Goal: Navigation & Orientation: Find specific page/section

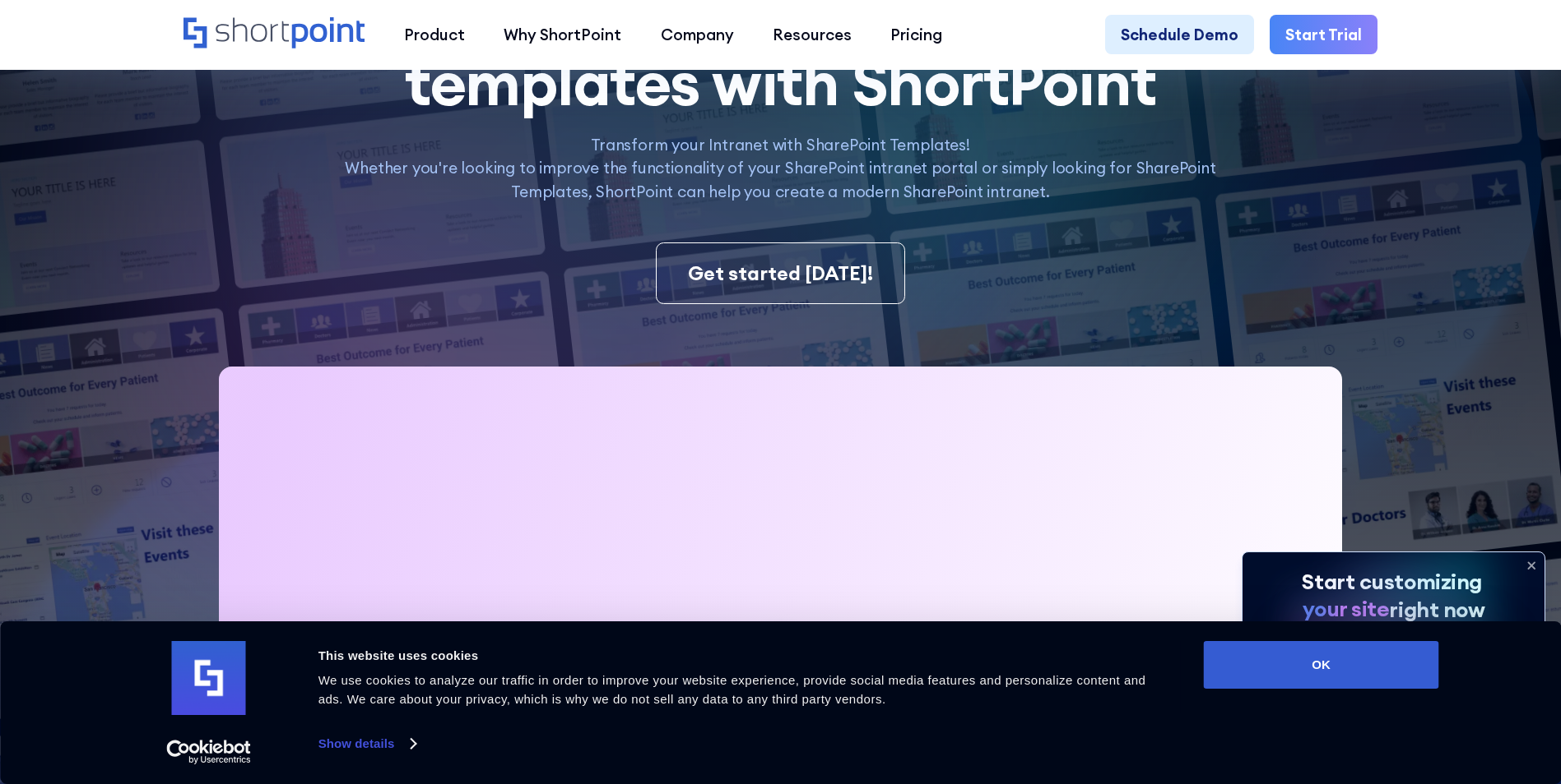
scroll to position [411, 0]
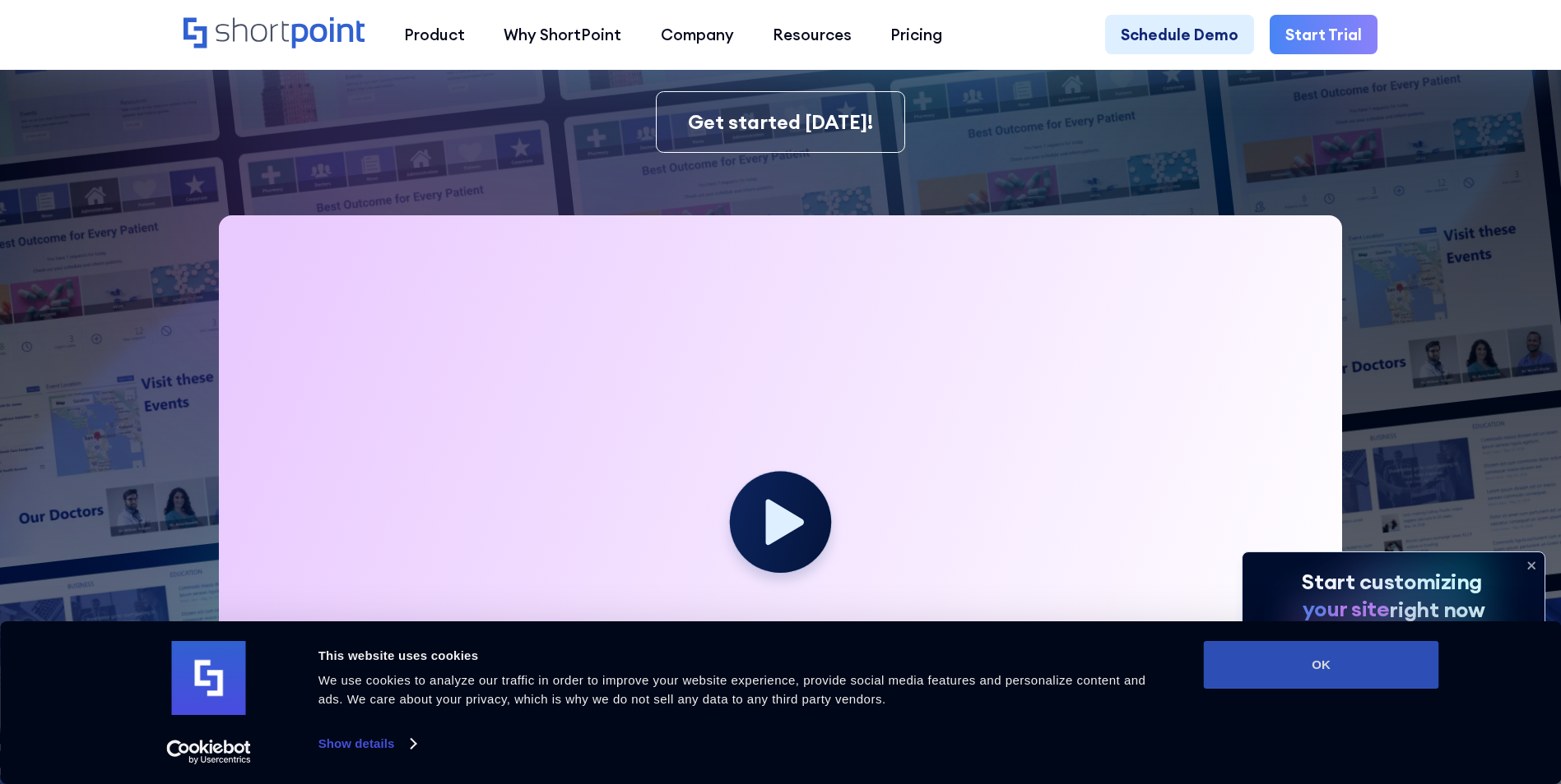
click at [1374, 679] on button "OK" at bounding box center [1322, 665] width 235 height 48
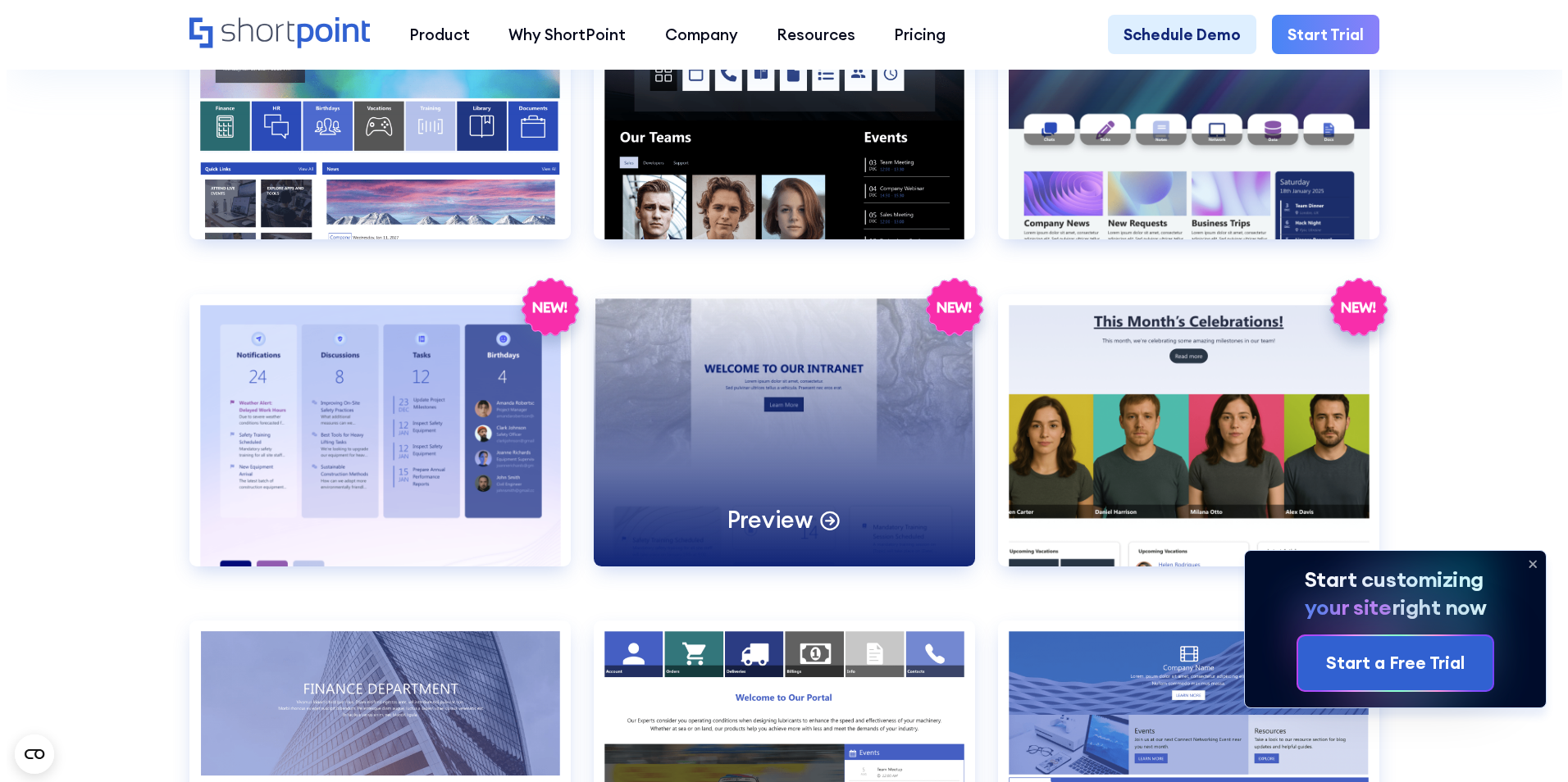
scroll to position [3363, 0]
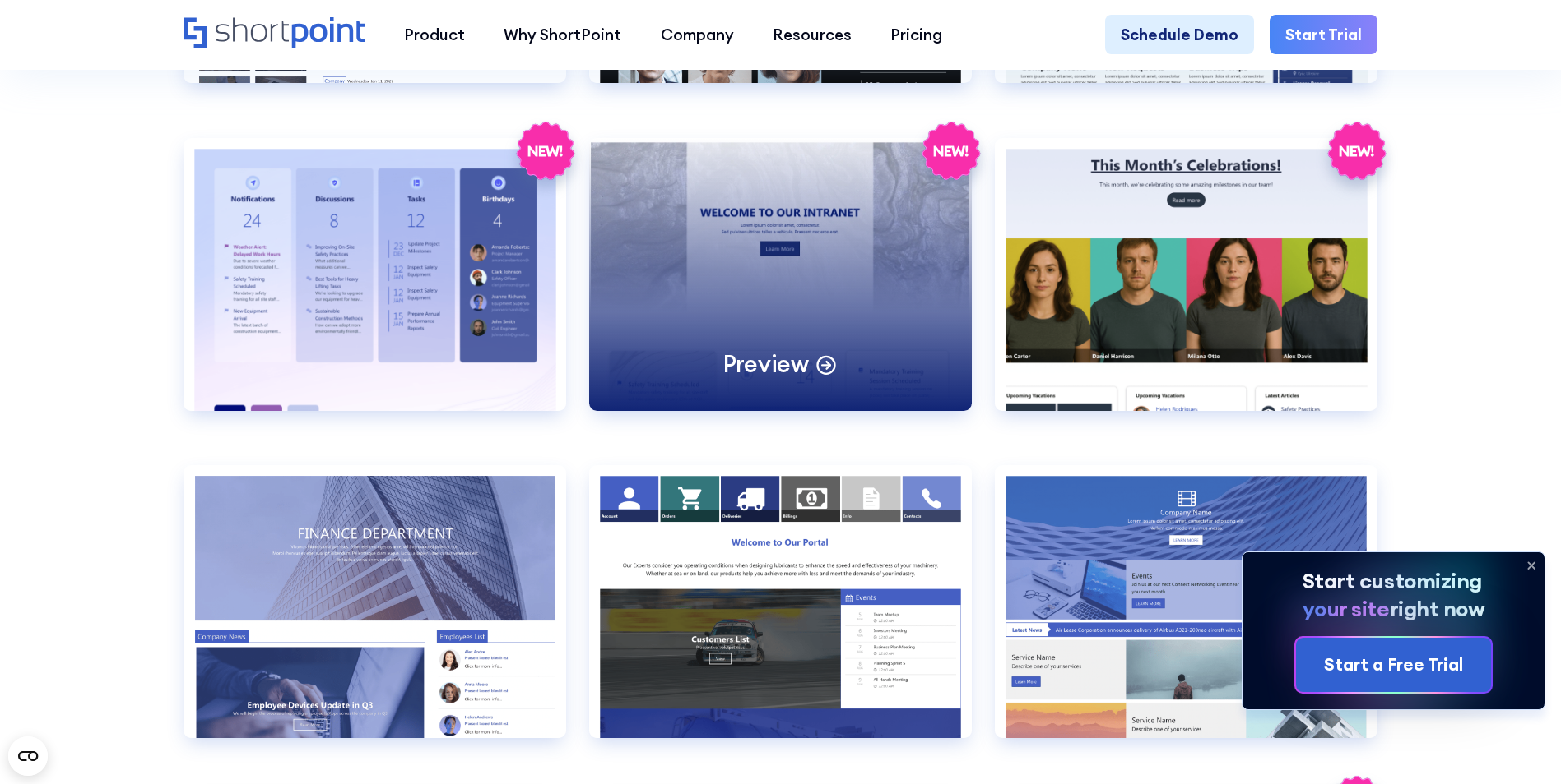
click at [814, 375] on icon at bounding box center [825, 363] width 23 height 23
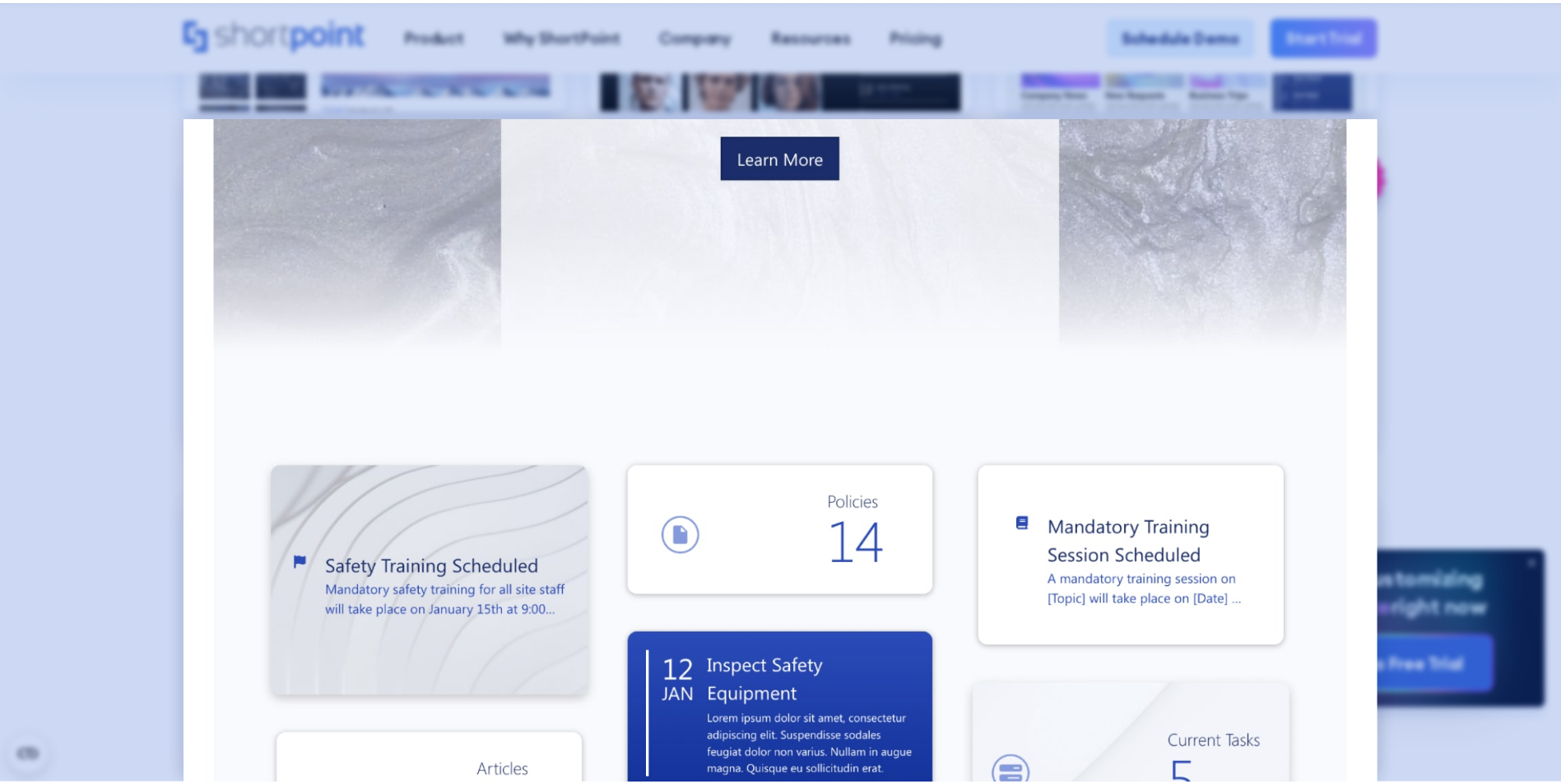
scroll to position [576, 0]
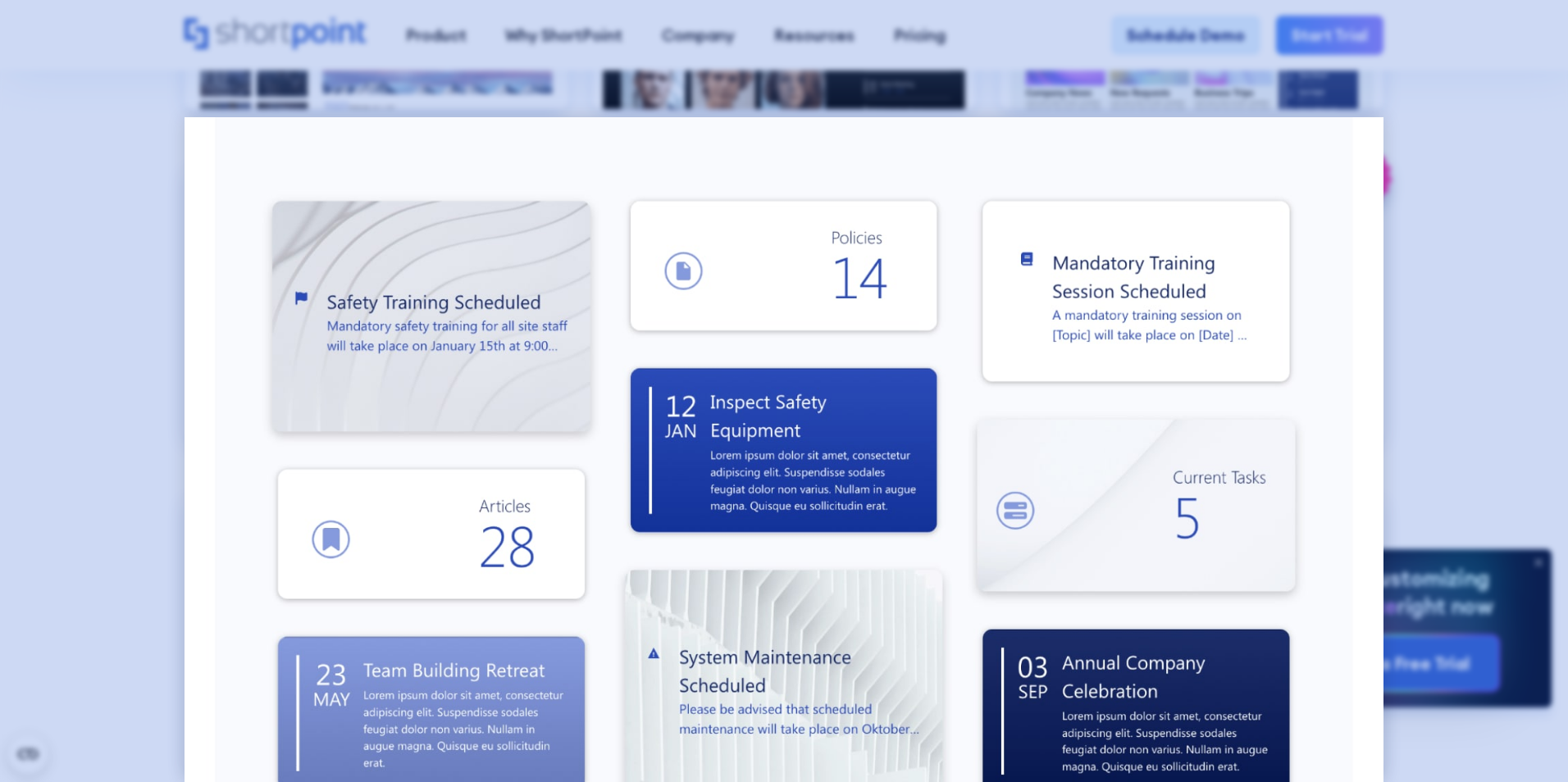
click at [1479, 243] on div at bounding box center [784, 391] width 1568 height 782
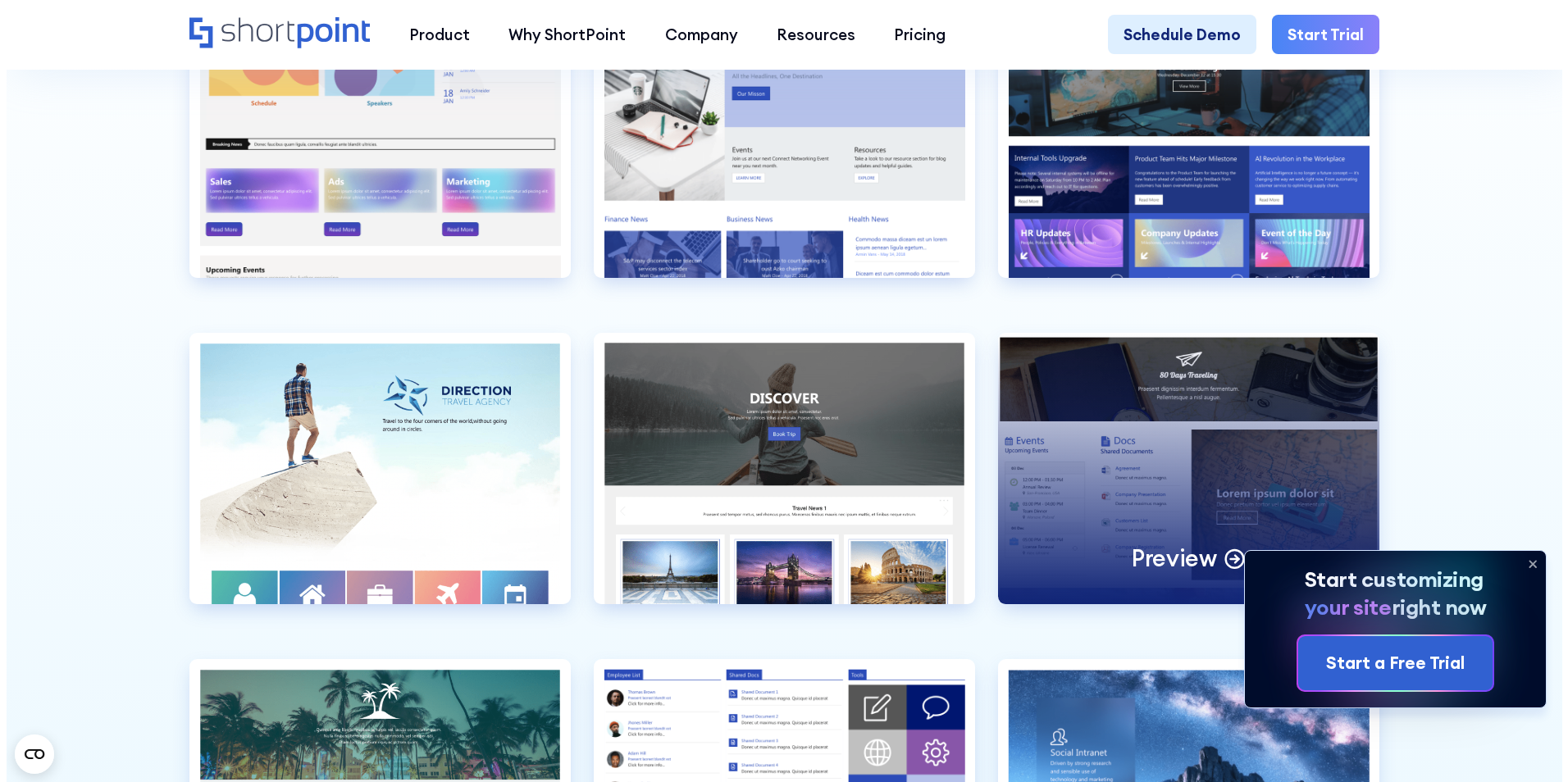
scroll to position [4675, 0]
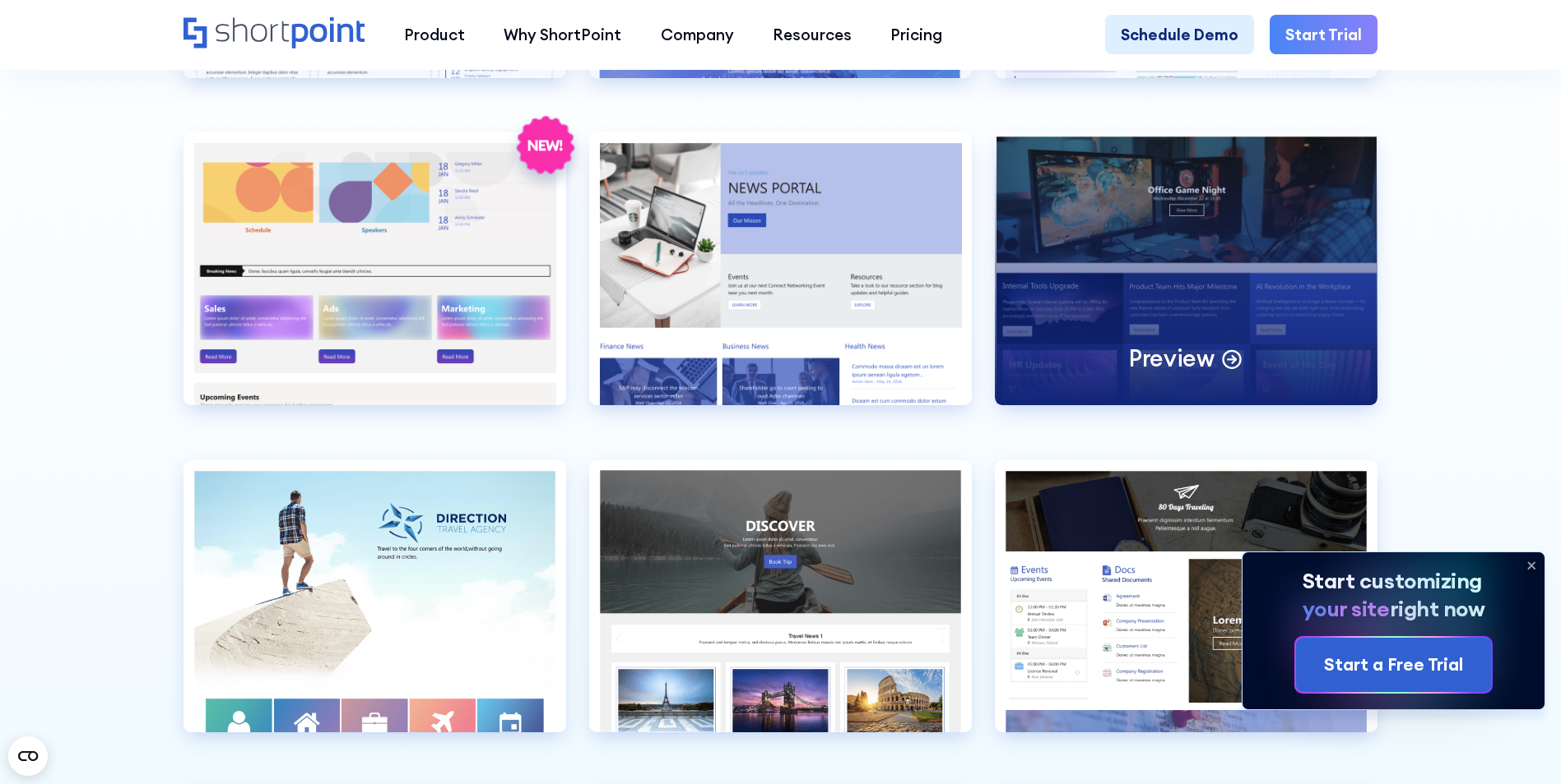
click at [1213, 375] on p "Preview" at bounding box center [1171, 359] width 86 height 31
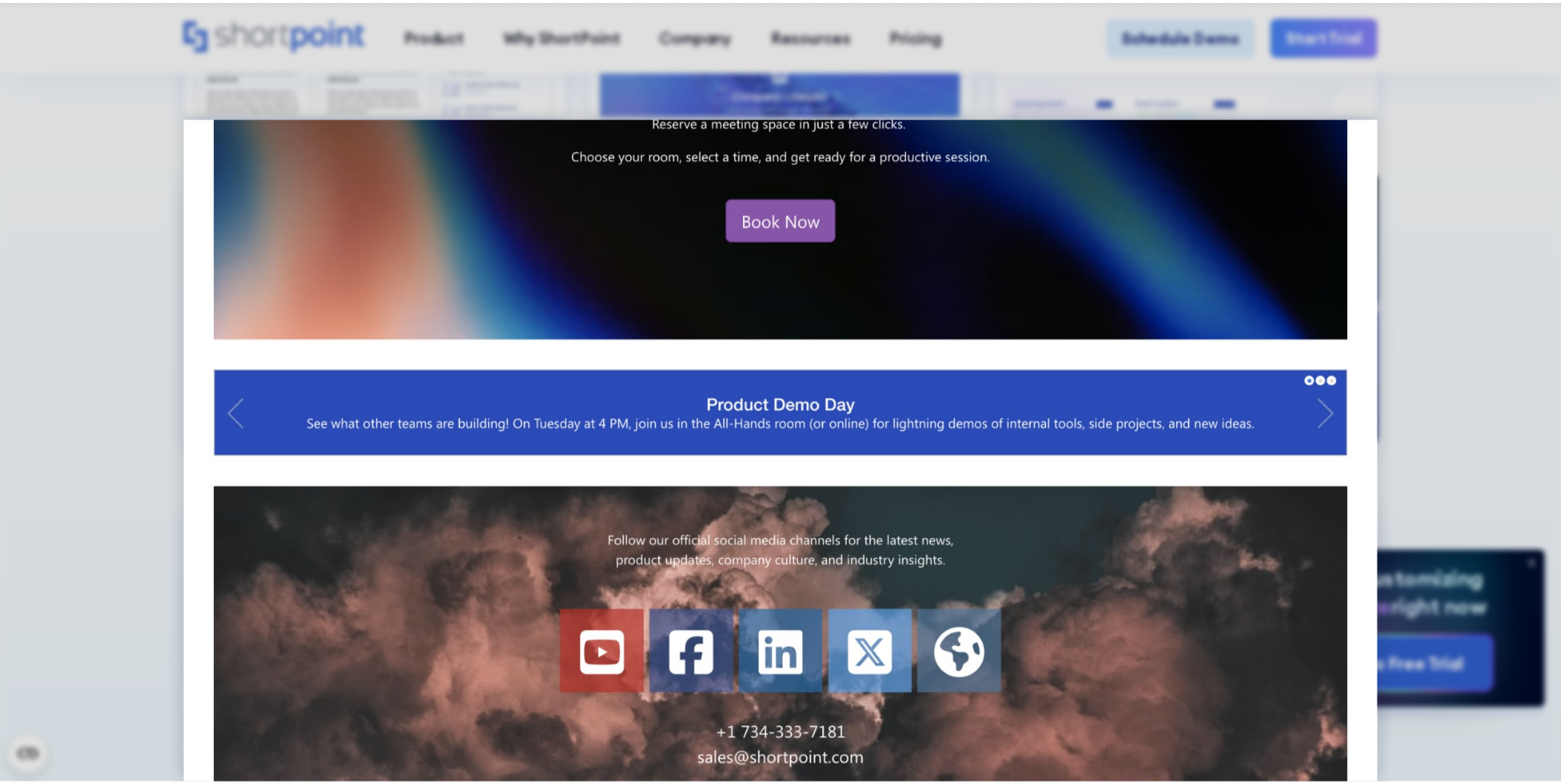
scroll to position [1520, 0]
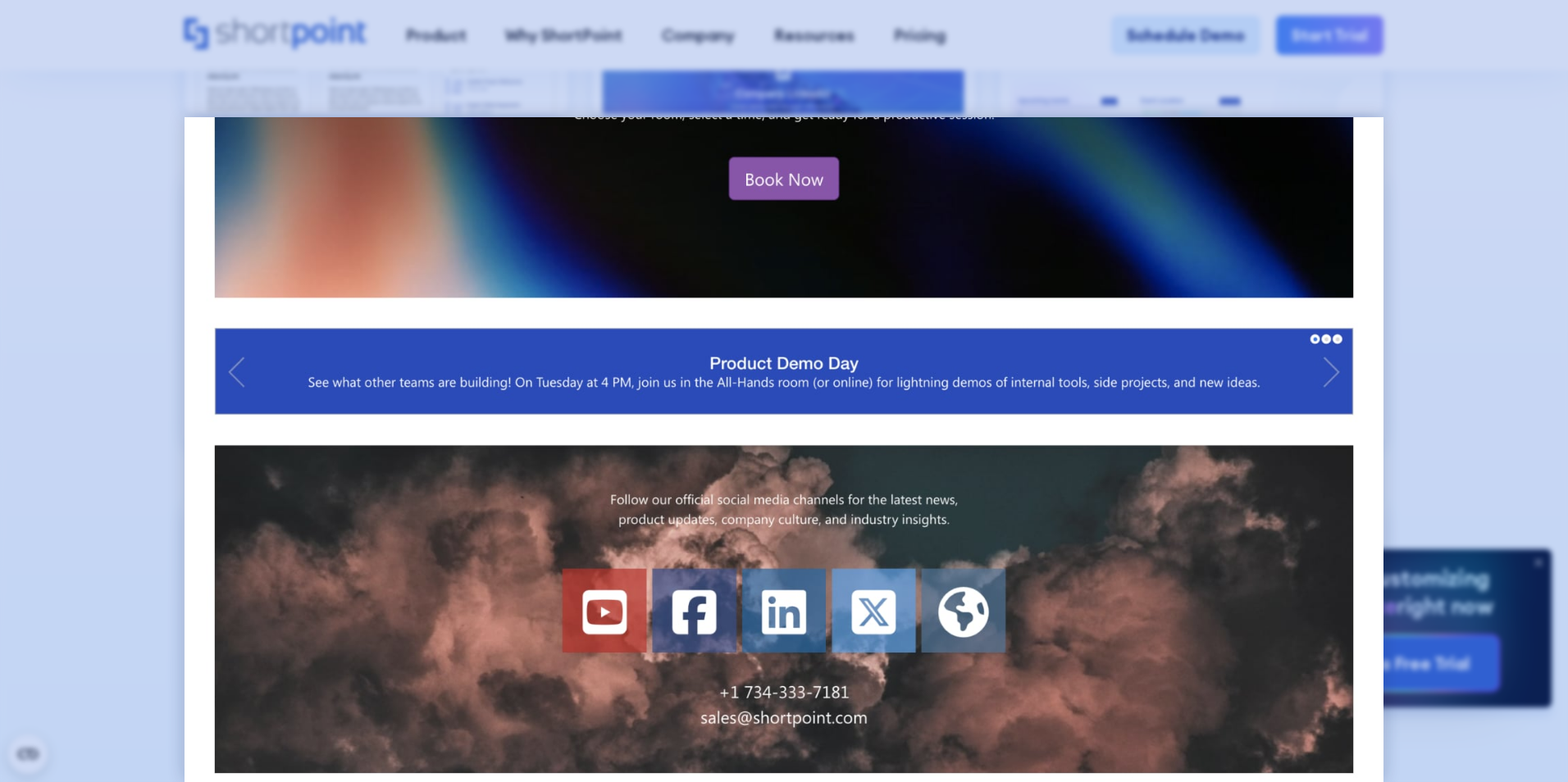
click at [1484, 270] on div at bounding box center [784, 391] width 1568 height 782
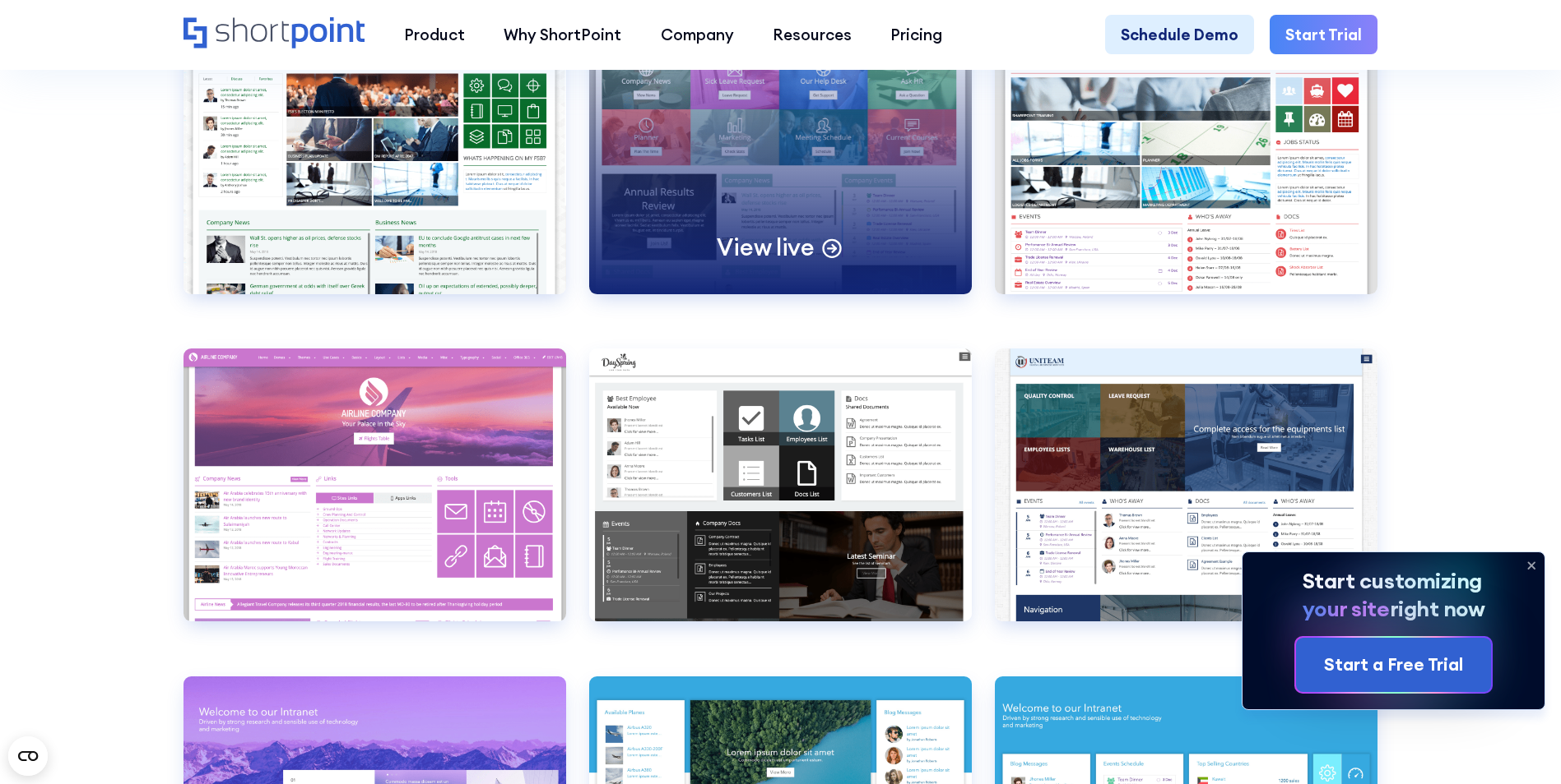
scroll to position [6578, 0]
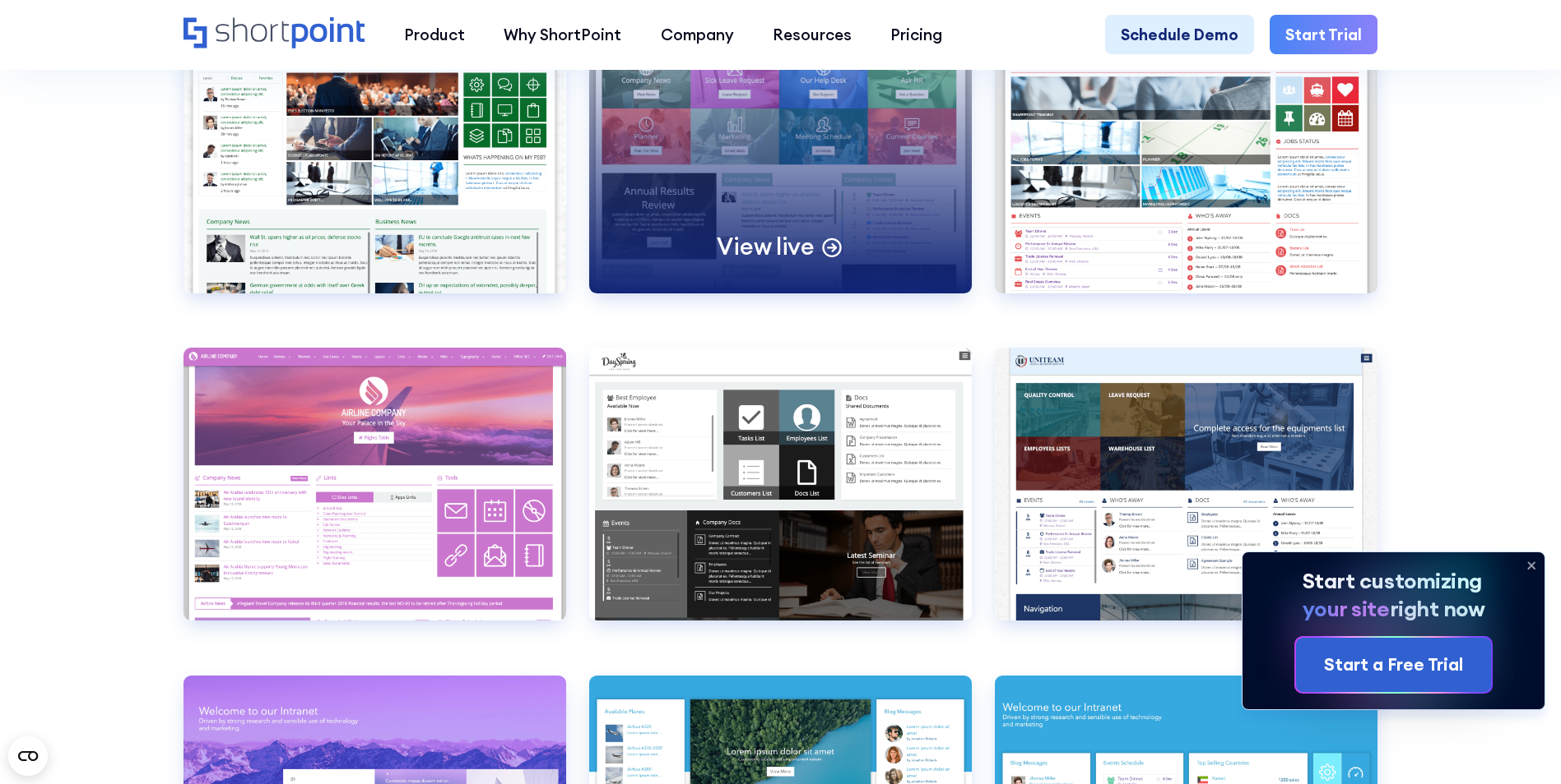
click at [818, 262] on div "View live" at bounding box center [780, 247] width 127 height 31
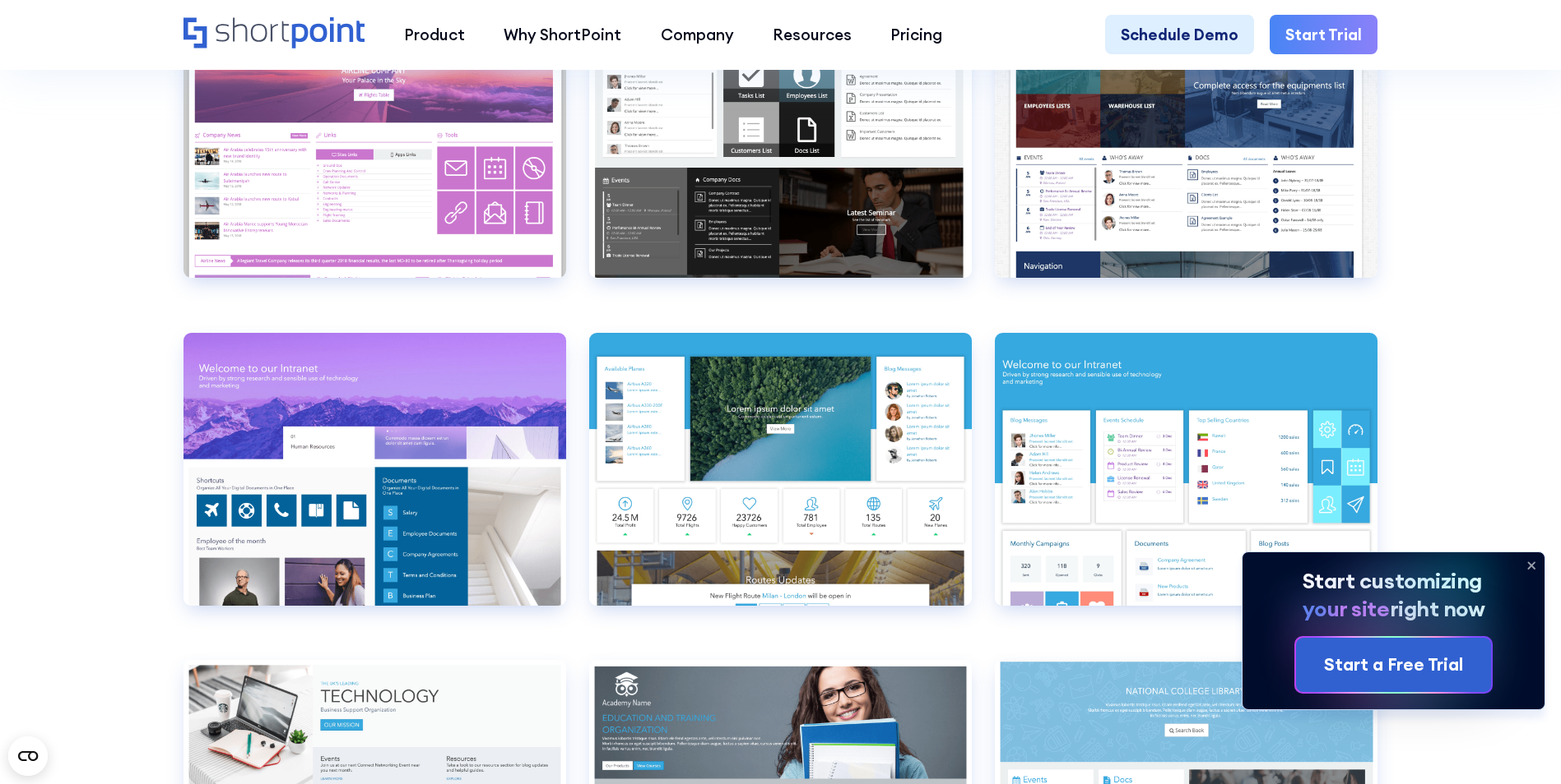
scroll to position [7235, 0]
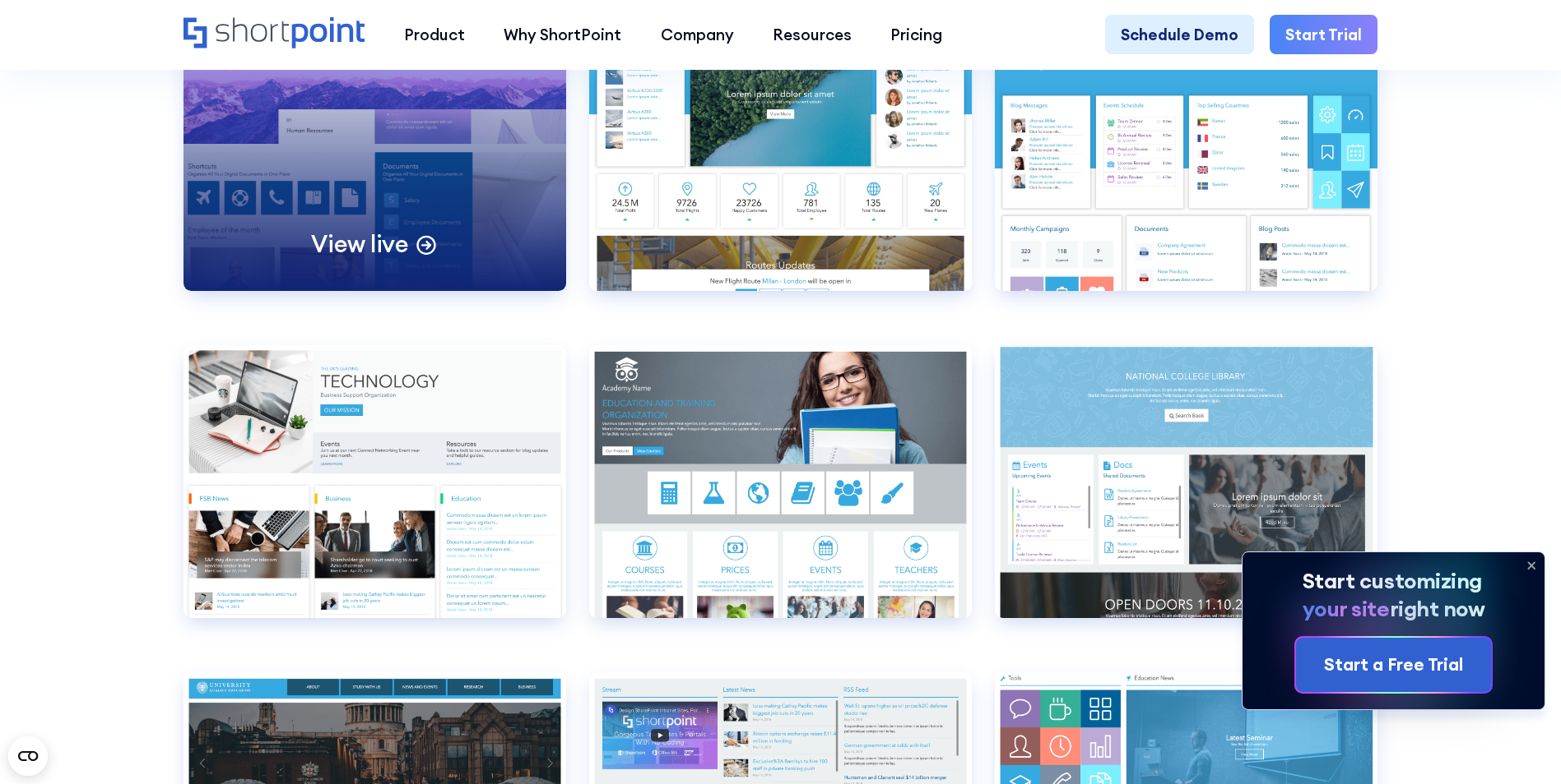
click at [427, 255] on icon at bounding box center [426, 243] width 23 height 23
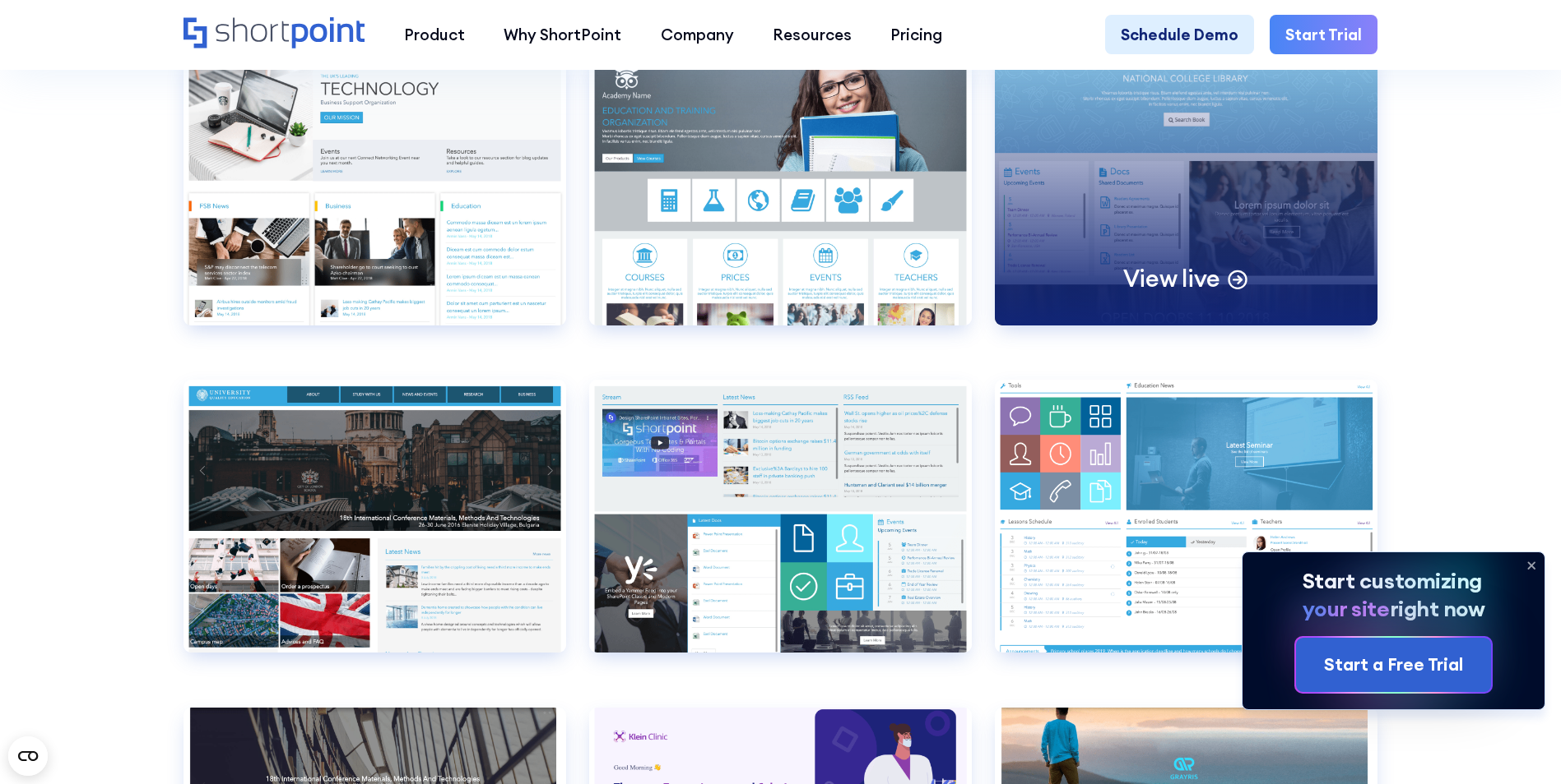
scroll to position [7565, 0]
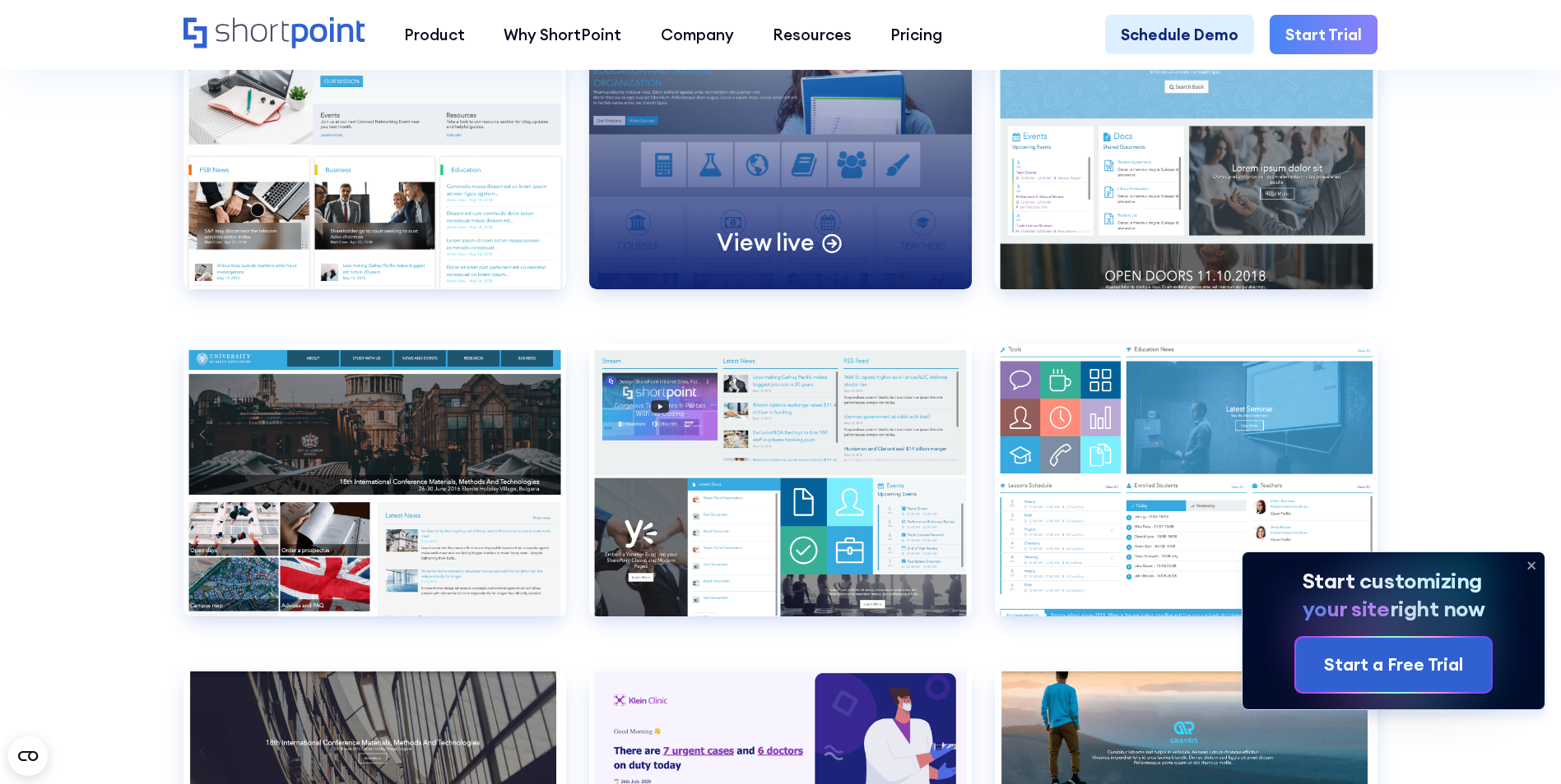
click at [827, 244] on icon at bounding box center [831, 244] width 8 height 0
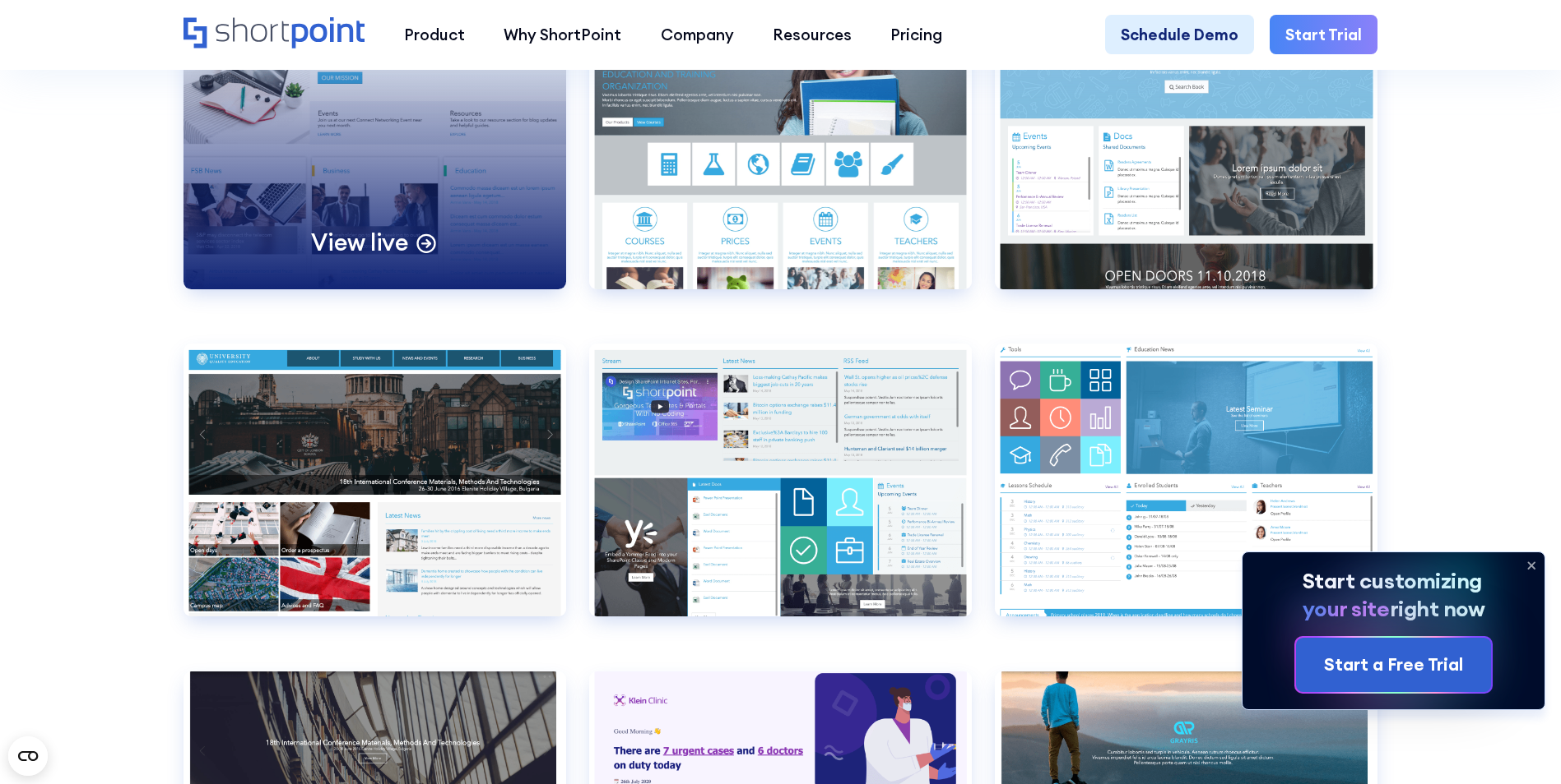
click at [415, 253] on icon at bounding box center [426, 241] width 23 height 23
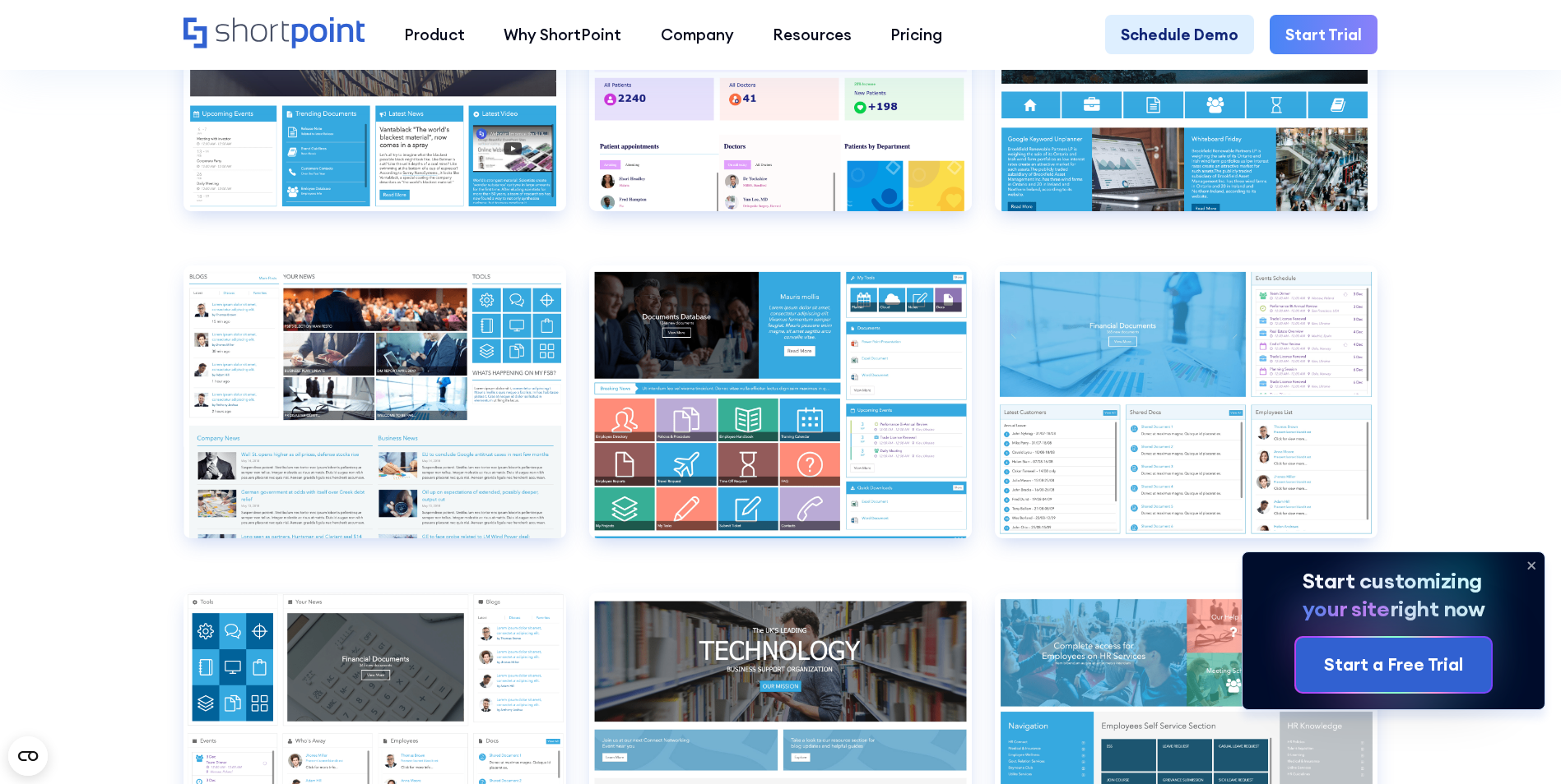
scroll to position [8304, 0]
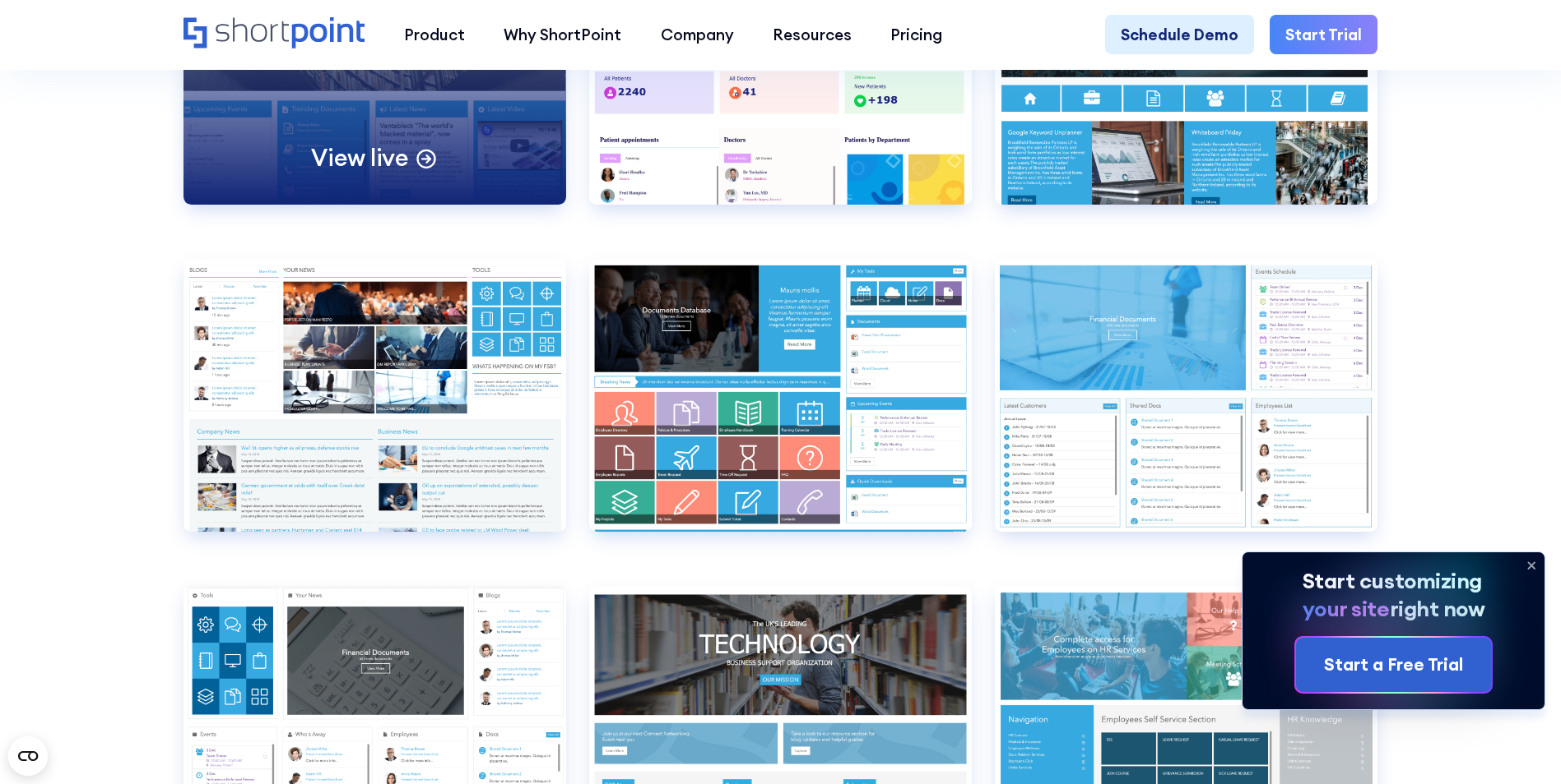
click at [391, 173] on p "View live" at bounding box center [359, 158] width 97 height 31
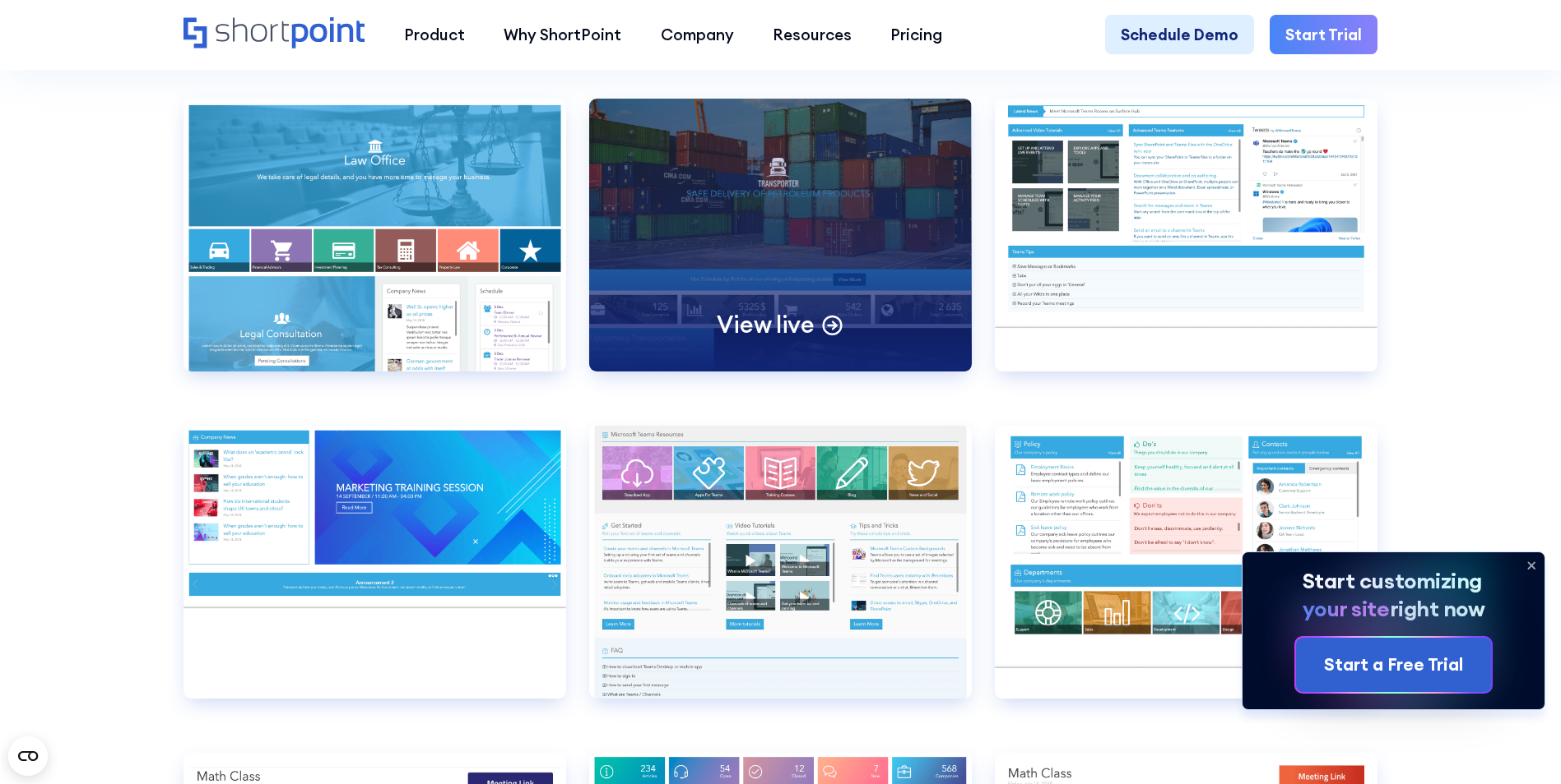
scroll to position [9785, 0]
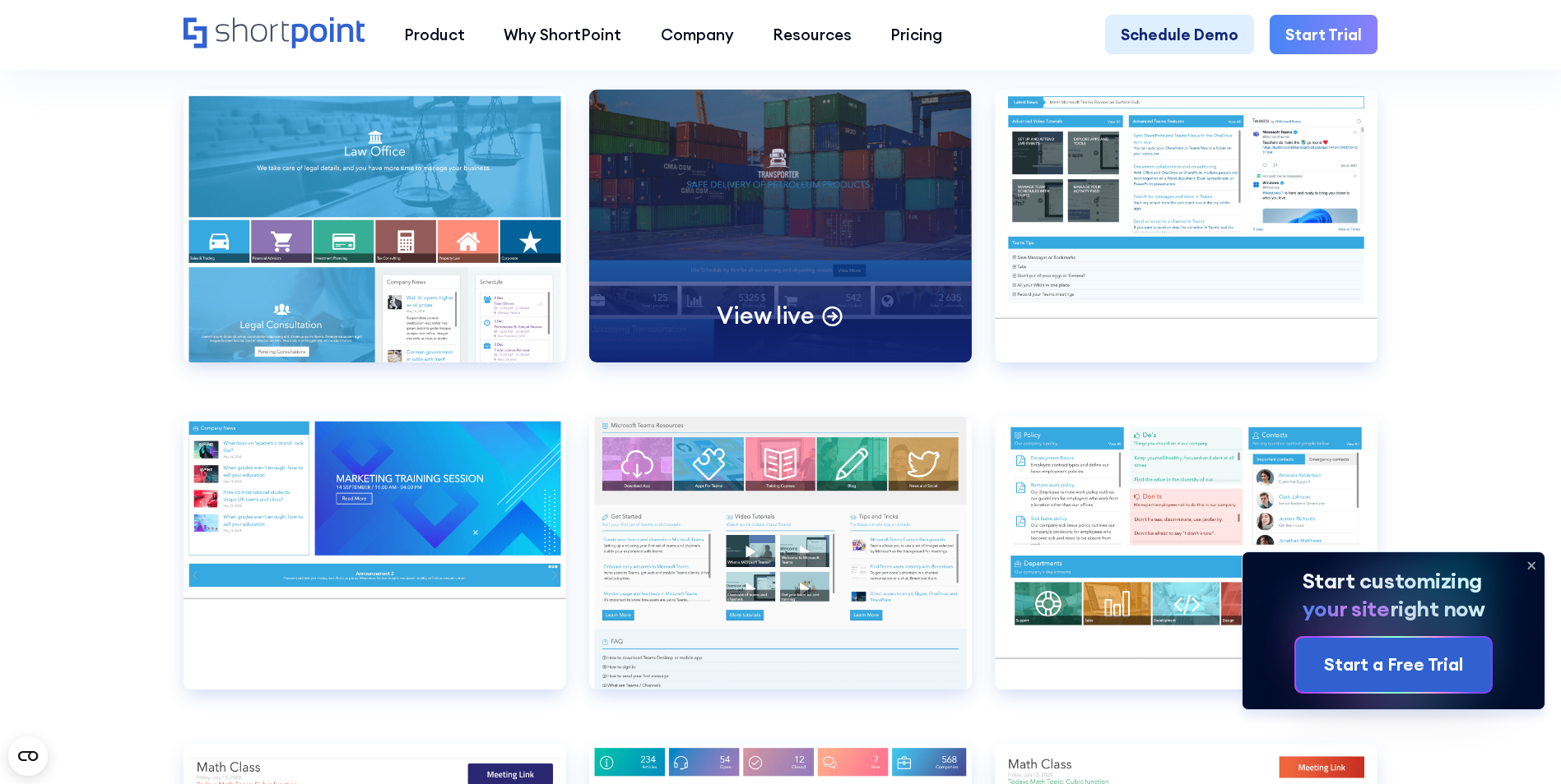
click at [823, 325] on circle at bounding box center [831, 316] width 17 height 17
